Goal: Information Seeking & Learning: Learn about a topic

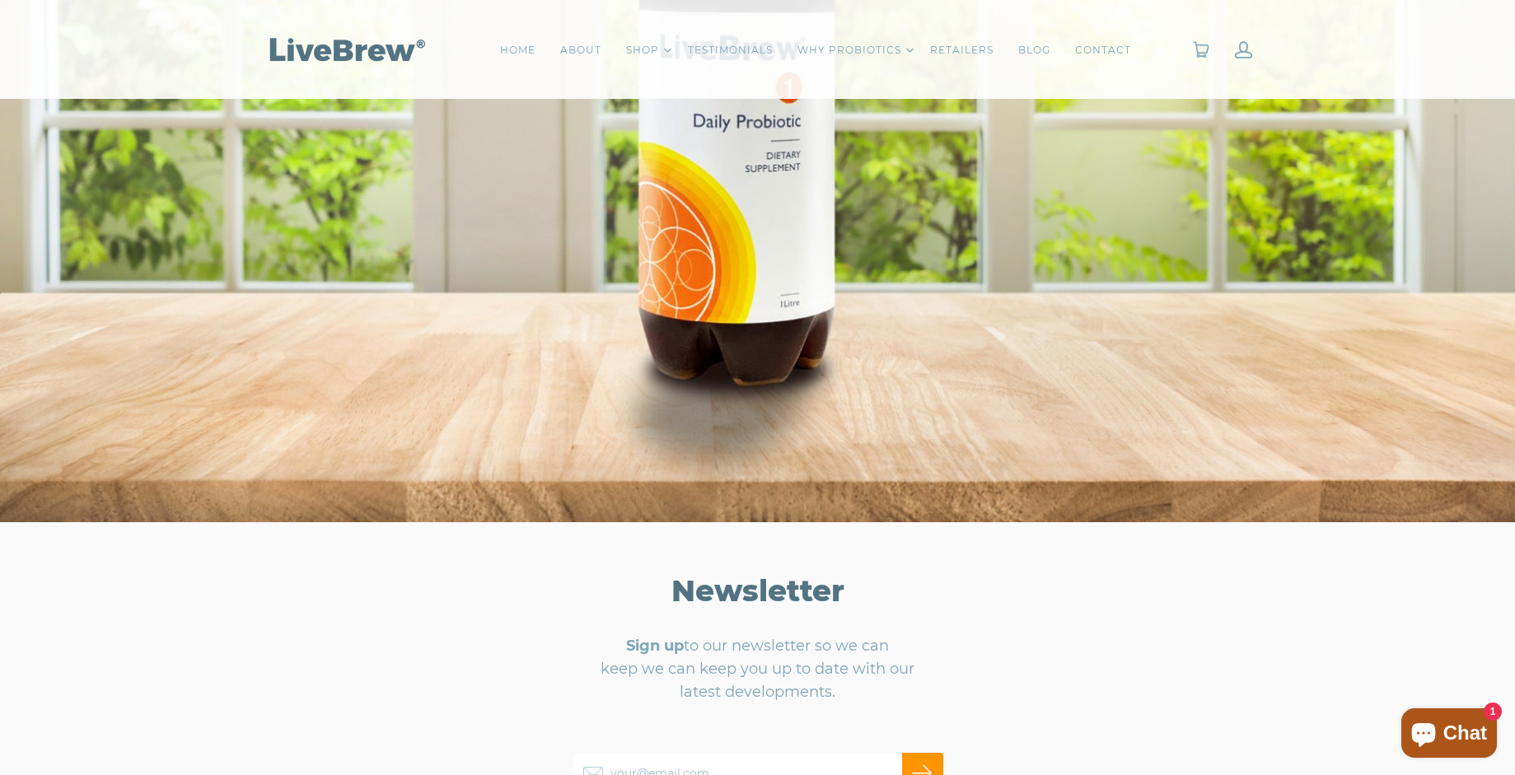
scroll to position [9251, 0]
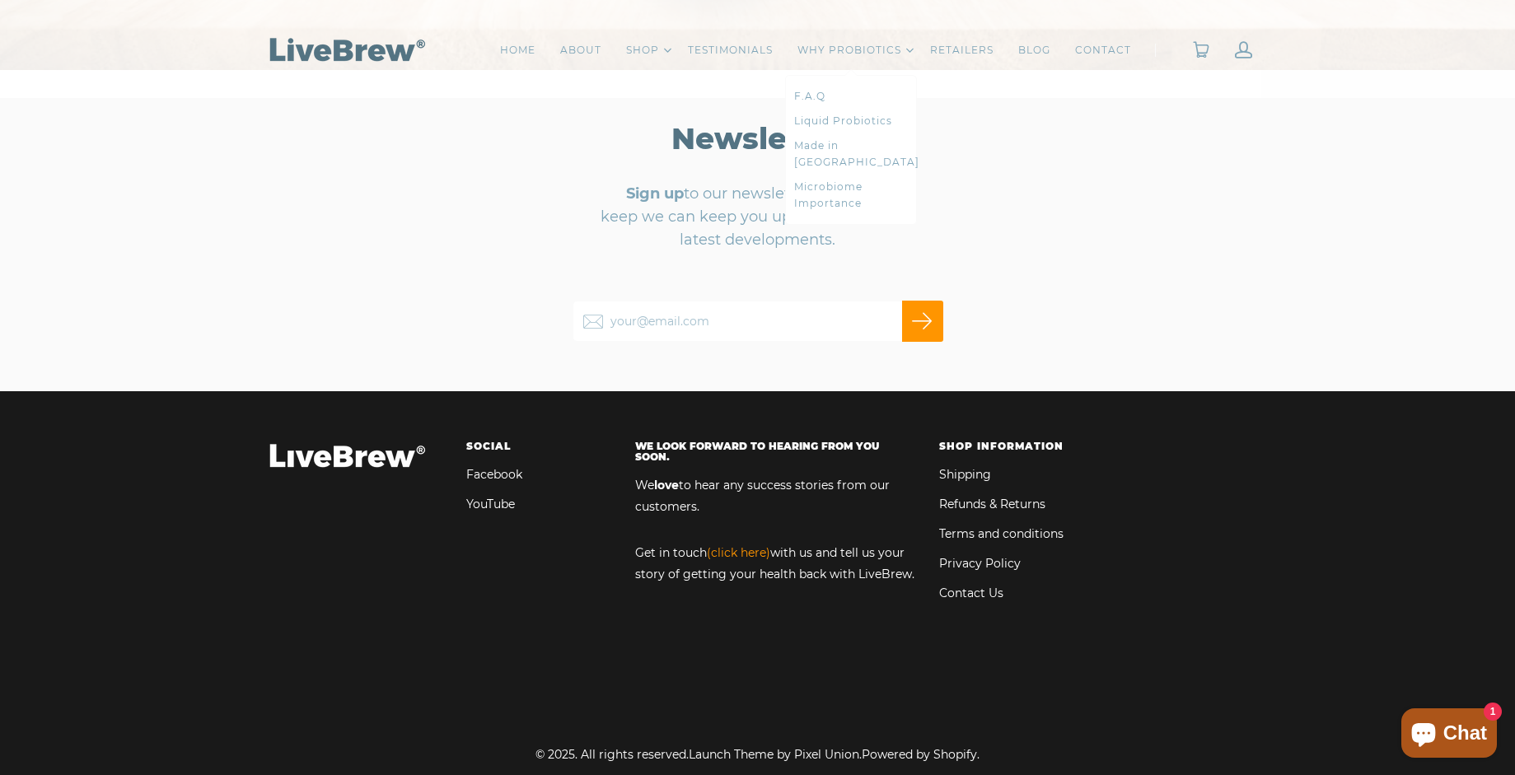
click at [838, 122] on link "Liquid Probiotics" at bounding box center [851, 121] width 114 height 16
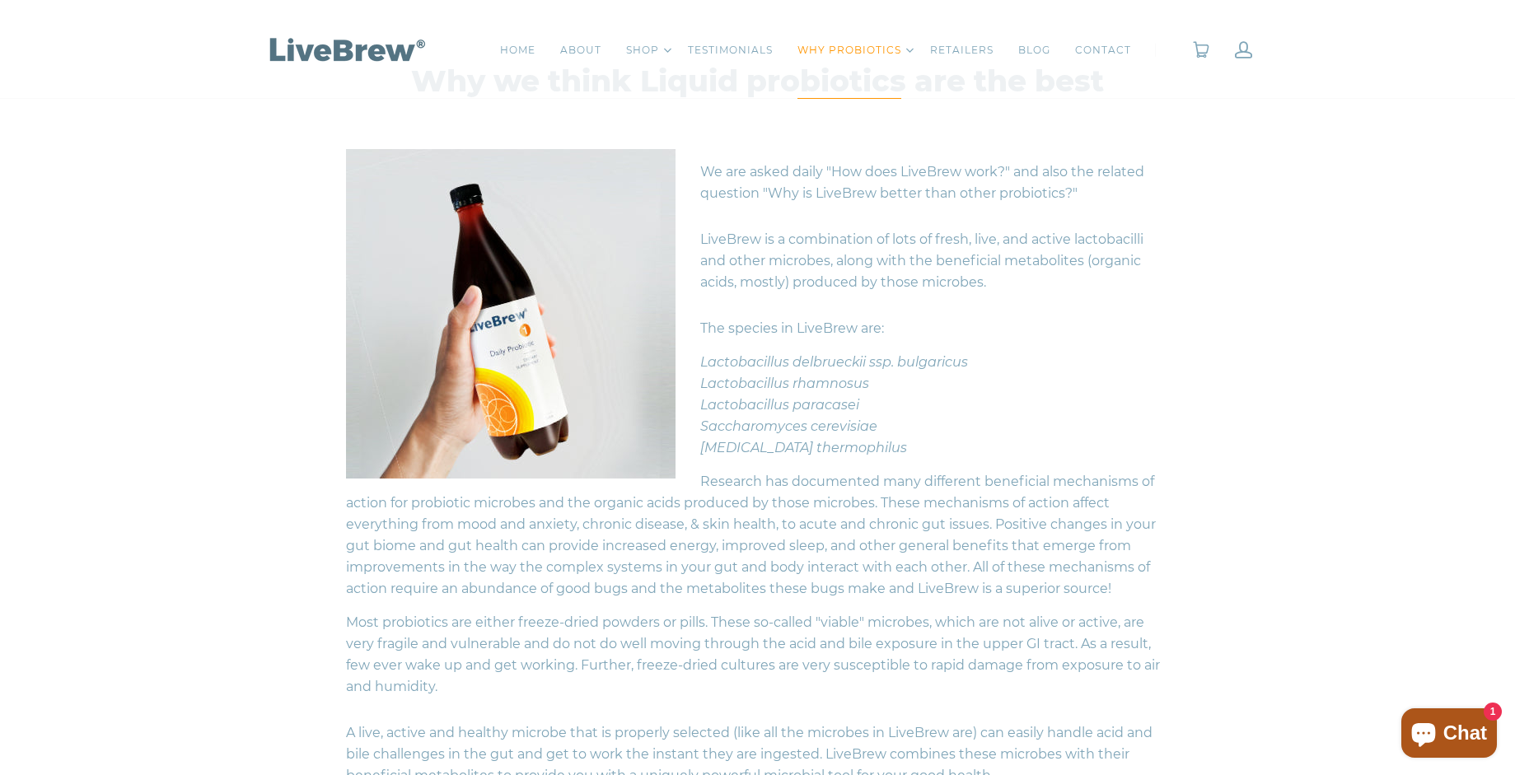
scroll to position [219, 0]
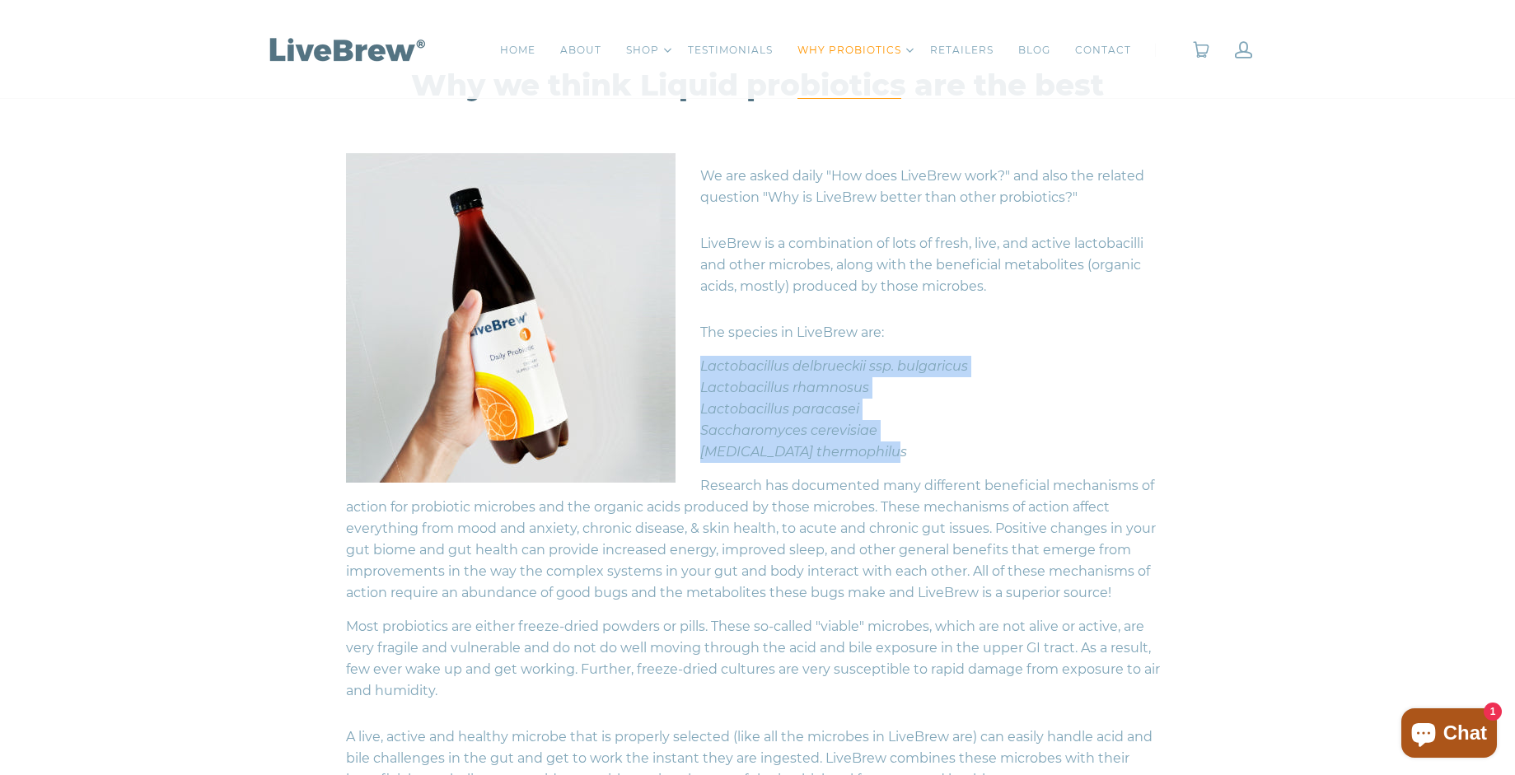
drag, startPoint x: 904, startPoint y: 459, endPoint x: 699, endPoint y: 367, distance: 225.7
click at [699, 367] on div "We are asked daily "How does LiveBrew work?" and also the related question "Why…" at bounding box center [758, 550] width 824 height 794
copy div "Lactobacillus delbrueckii ssp. bulgaricus Lactobacillus rhamnosus Lactobacillus…"
click at [890, 404] on div "Lactobacillus paracasei" at bounding box center [758, 409] width 824 height 21
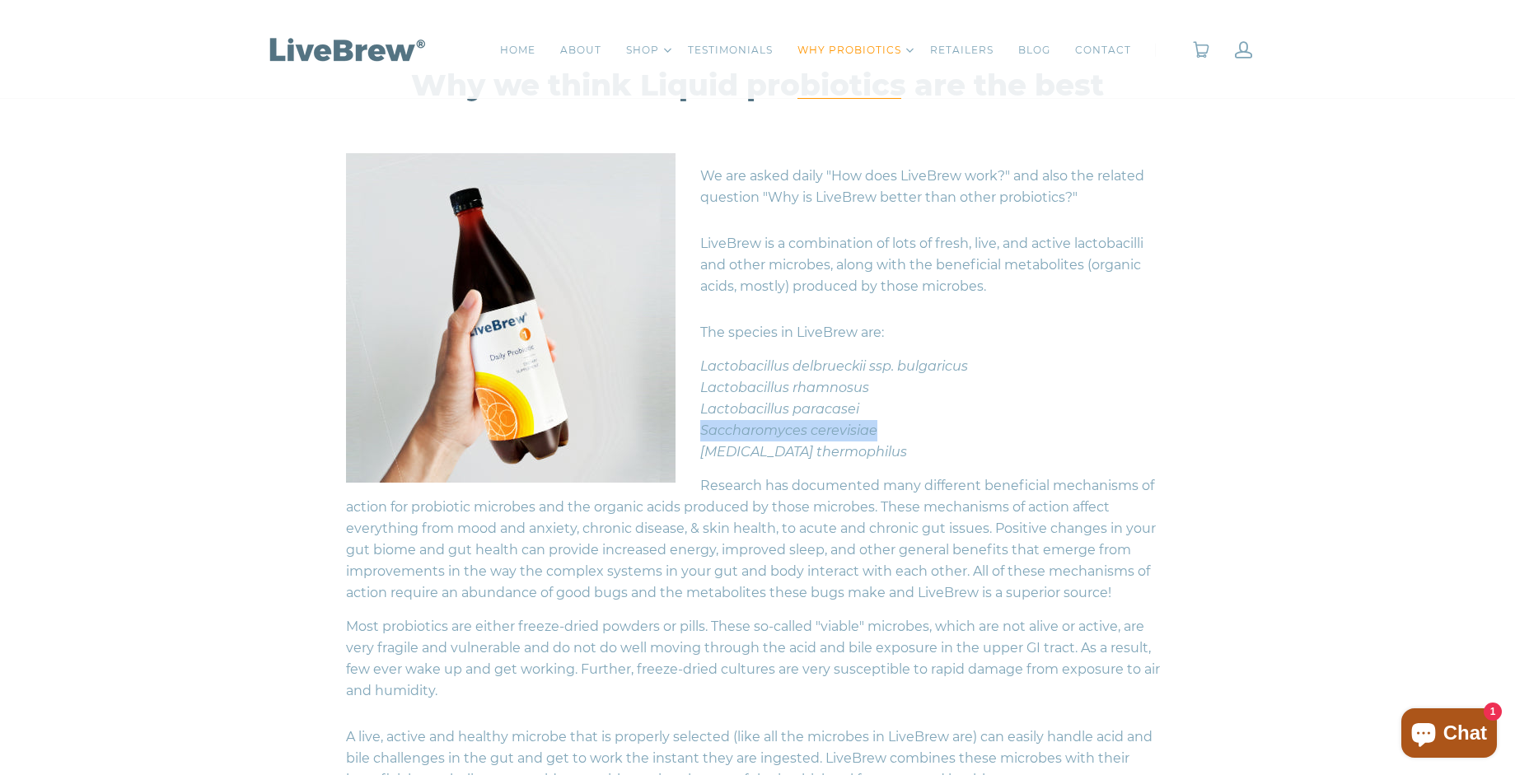
drag, startPoint x: 899, startPoint y: 431, endPoint x: 703, endPoint y: 429, distance: 195.2
click at [703, 429] on div "Saccharomyces cerevisiae" at bounding box center [758, 430] width 824 height 21
copy icon "Saccharomyces cerevisiae"
